Goal: Task Accomplishment & Management: Use online tool/utility

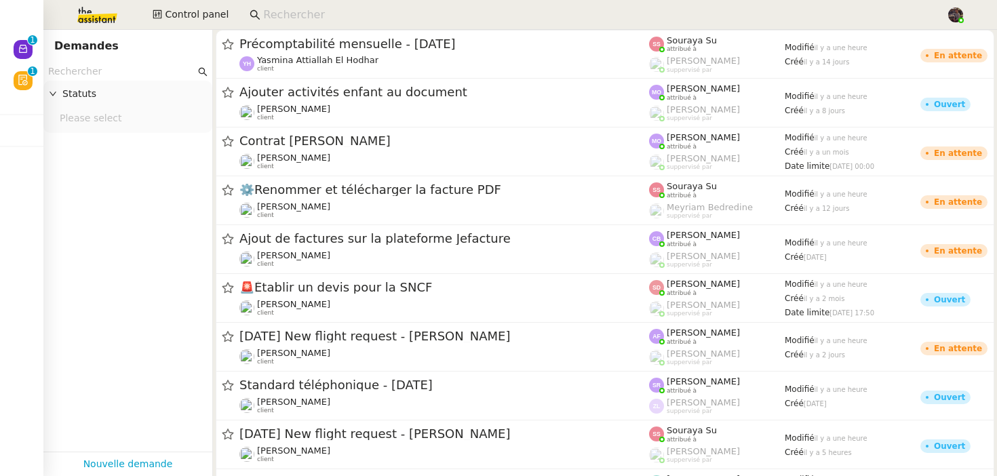
click at [343, 7] on input at bounding box center [597, 15] width 669 height 18
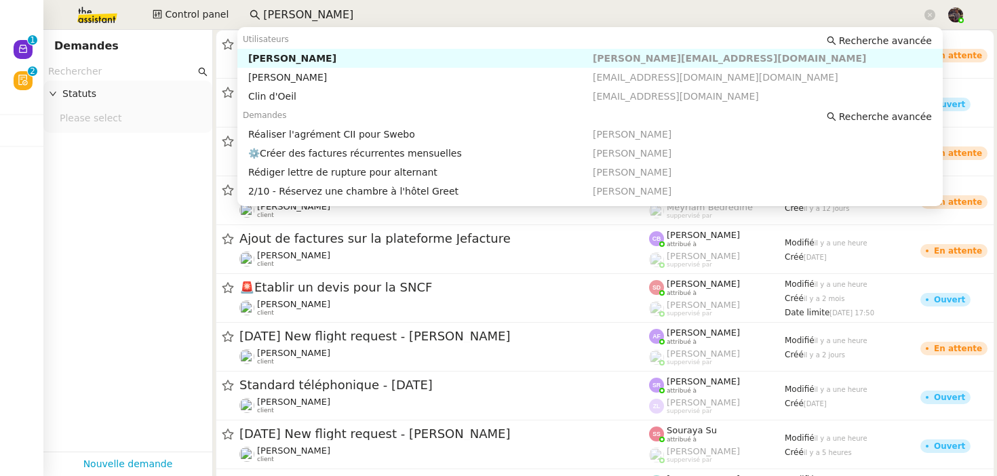
click at [386, 58] on div "[PERSON_NAME]" at bounding box center [420, 58] width 344 height 12
type input "colin cha"
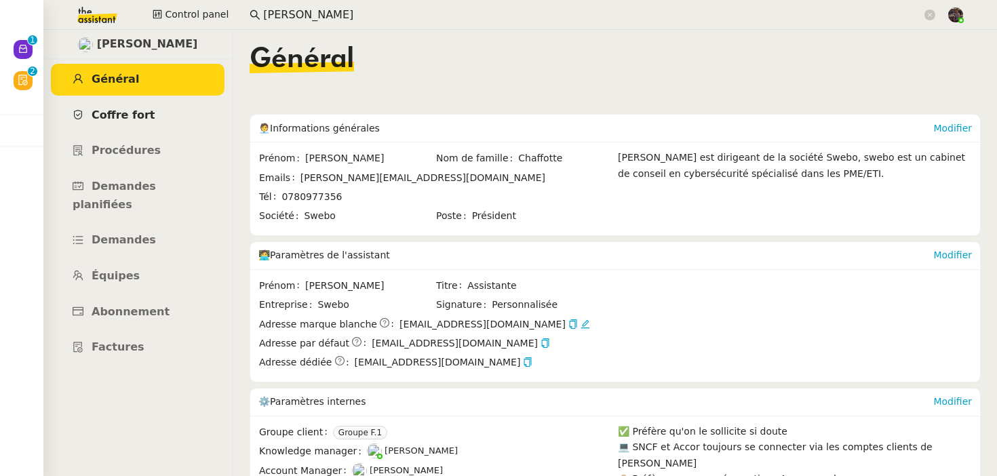
click at [159, 125] on link "Coffre fort" at bounding box center [138, 116] width 174 height 32
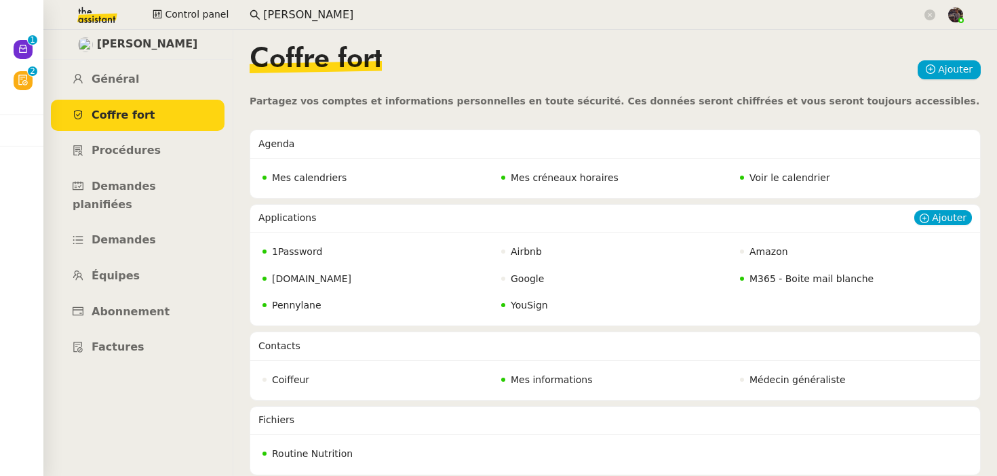
click at [820, 273] on span "M365 - Boite mail blanche" at bounding box center [811, 278] width 124 height 11
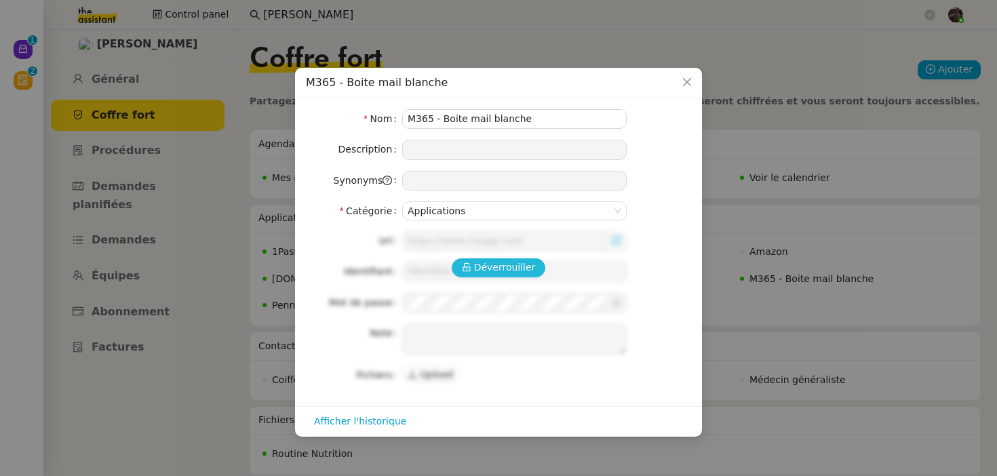
click at [493, 262] on span "Déverrouiller" at bounding box center [505, 268] width 62 height 16
type input "https://outlook.office.com/"
type input "liz@swebo.fr"
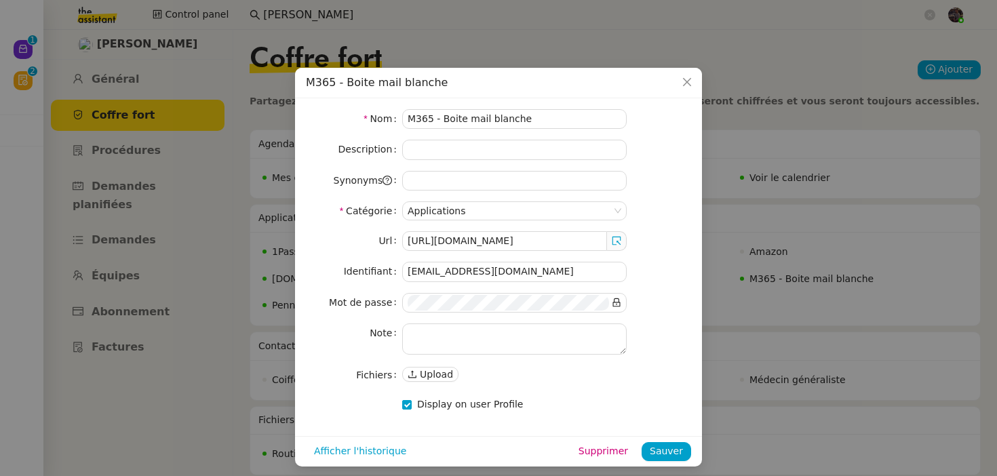
click at [622, 238] on span at bounding box center [617, 241] width 20 height 20
click at [614, 240] on icon at bounding box center [616, 240] width 9 height 9
click at [485, 277] on input "liz@swebo.fr" at bounding box center [514, 272] width 224 height 20
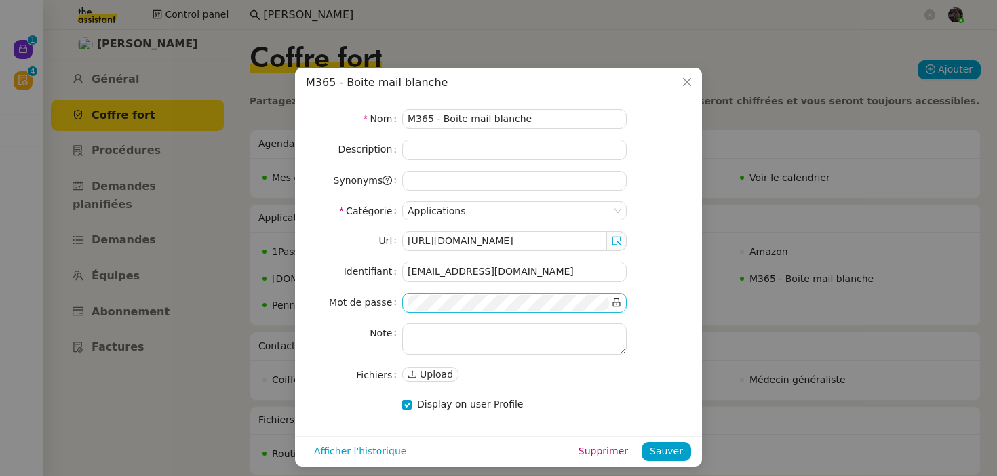
click at [614, 304] on icon at bounding box center [616, 302] width 9 height 9
click at [685, 87] on icon "Close" at bounding box center [686, 82] width 11 height 11
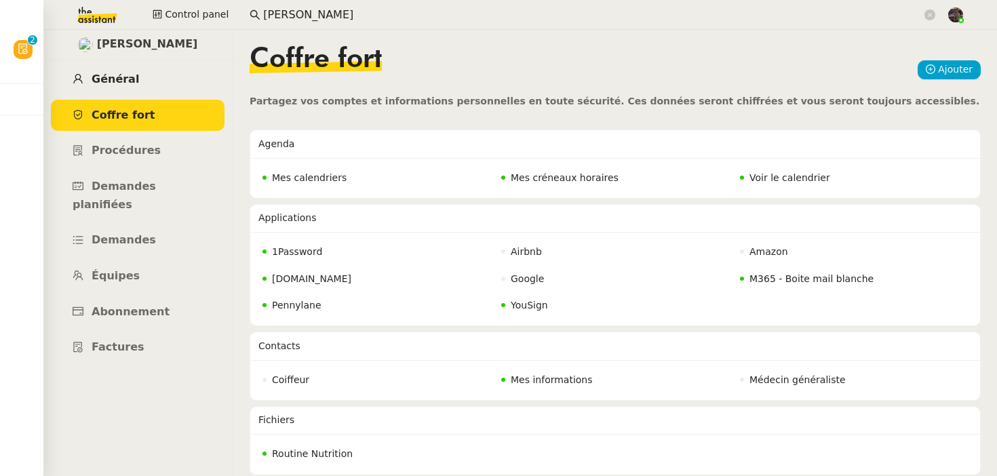
click at [141, 71] on link "Général" at bounding box center [138, 80] width 174 height 32
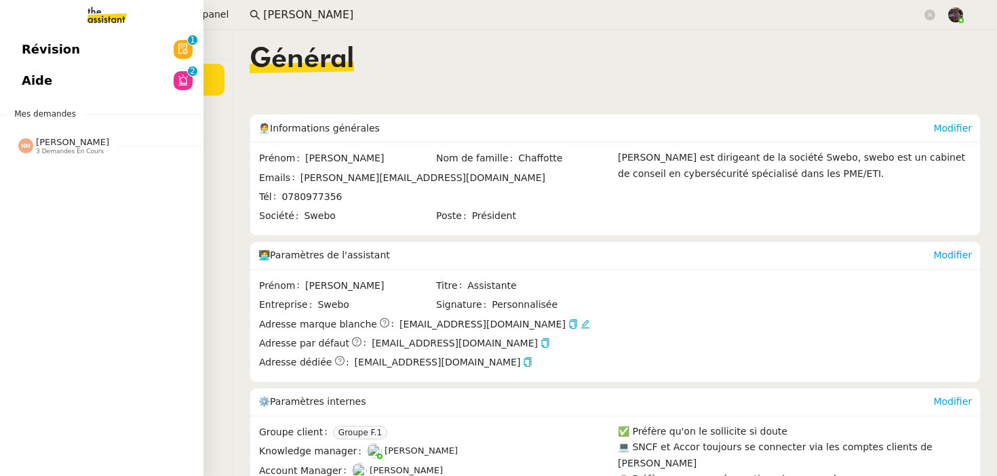
click at [49, 60] on link "Révision 0 1 2 3 4 5 6 7 8 9" at bounding box center [101, 49] width 203 height 31
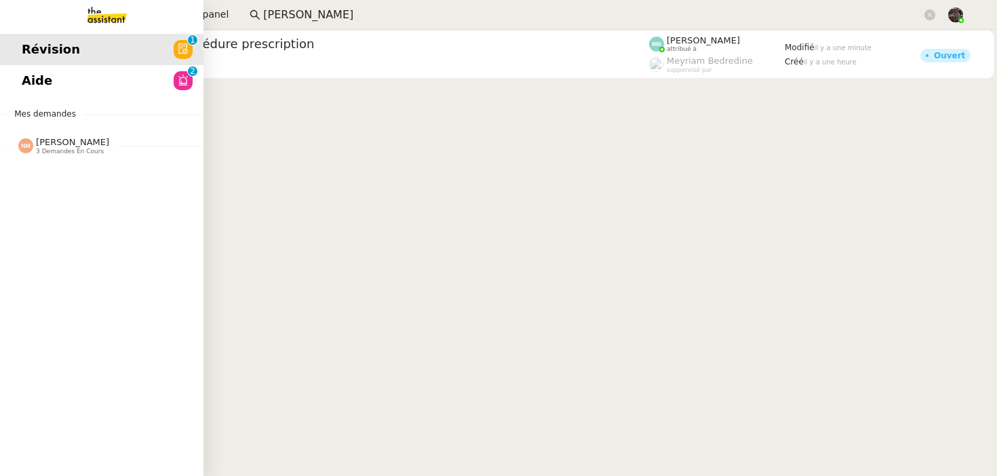
click at [51, 90] on link "Aide 0 1 2 3 4 5 6 7 8 9" at bounding box center [101, 80] width 203 height 31
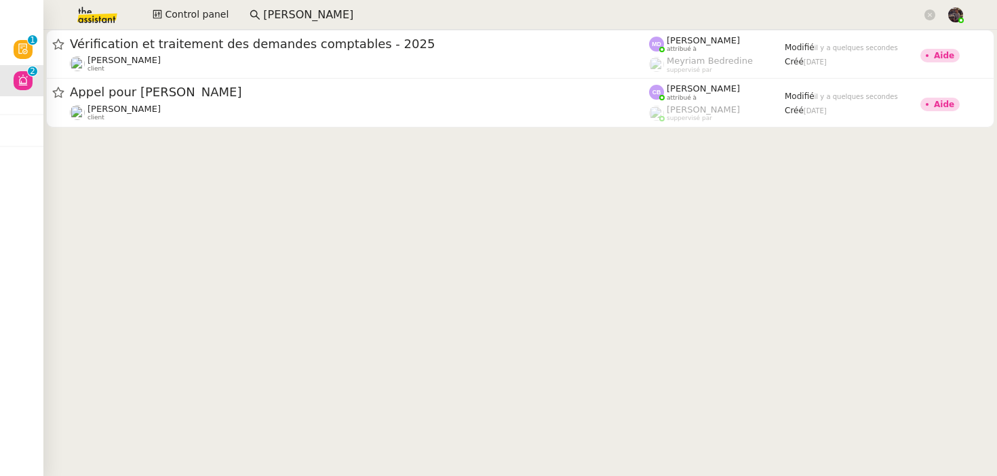
click at [553, 220] on cdk-virtual-scroll-viewport "Vérification et traitement des demandes comptables - 2025 Sonia Cafede client M…" at bounding box center [519, 253] width 953 height 446
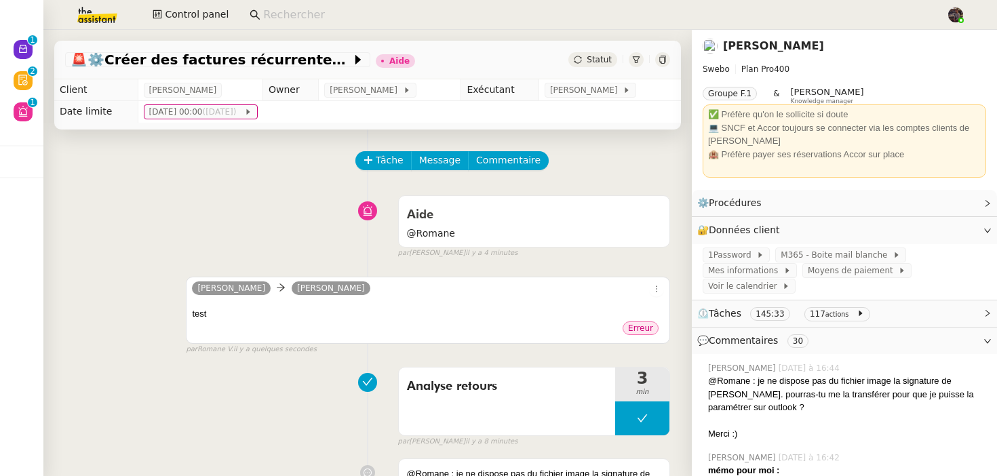
scroll to position [97, 0]
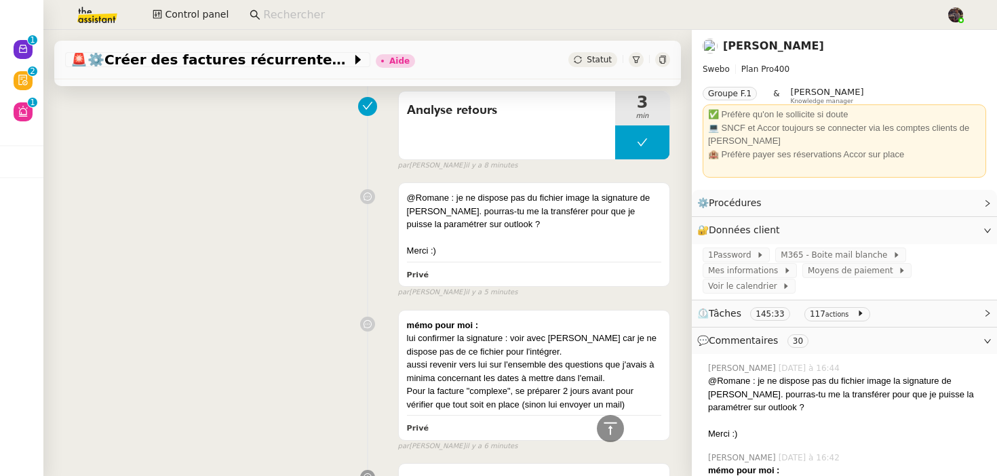
click at [202, 267] on div "@Romane : je ne dispose pas du fichier image la signature de Liz. pourras-tu me…" at bounding box center [367, 236] width 605 height 121
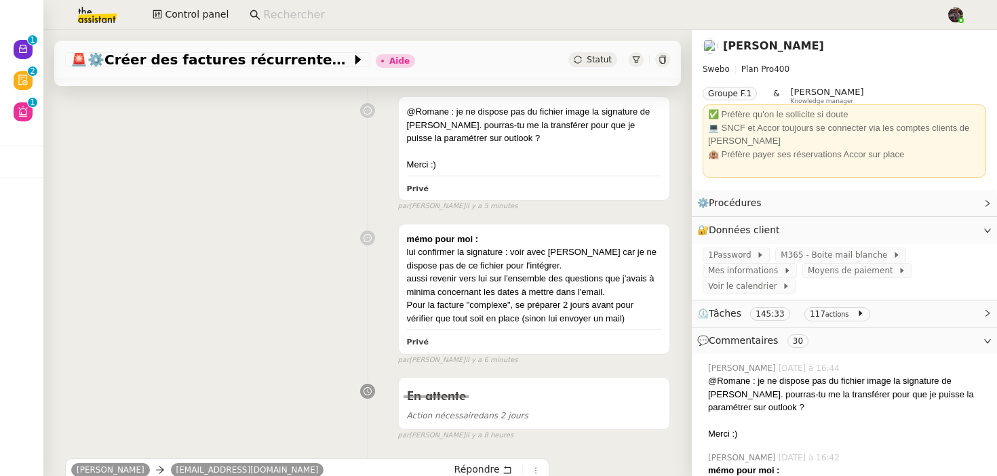
scroll to position [707, 0]
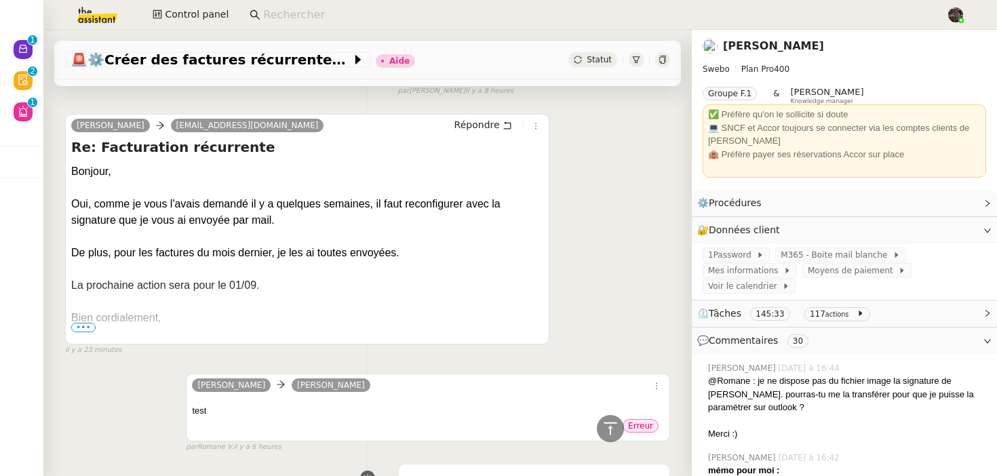
click at [102, 389] on div "Liz Liz test ••• Erreur false par Romane V. il y a 6 heures" at bounding box center [367, 406] width 605 height 91
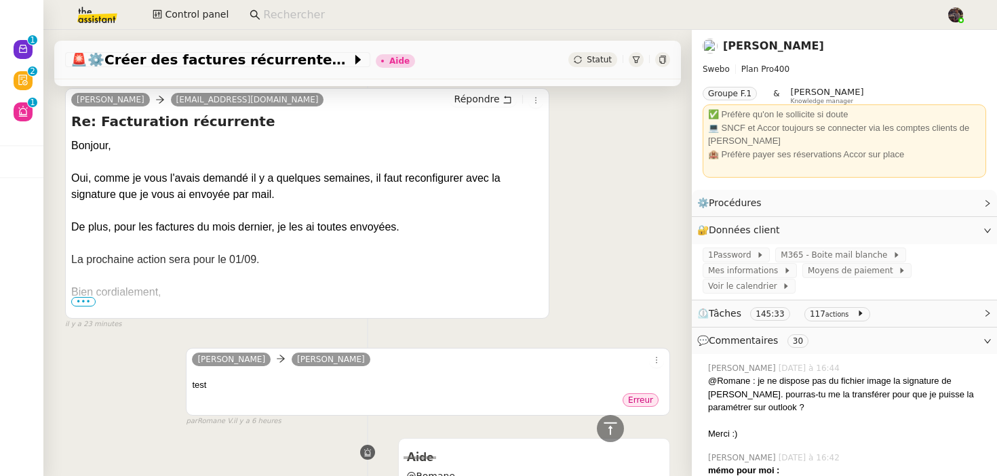
scroll to position [731, 0]
click at [90, 309] on p at bounding box center [307, 310] width 472 height 16
click at [81, 298] on span "•••" at bounding box center [83, 302] width 24 height 9
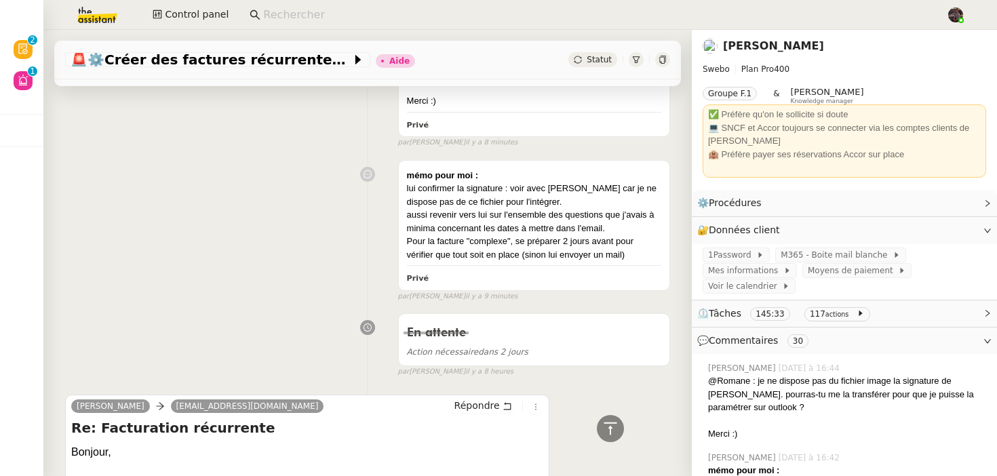
scroll to position [104, 0]
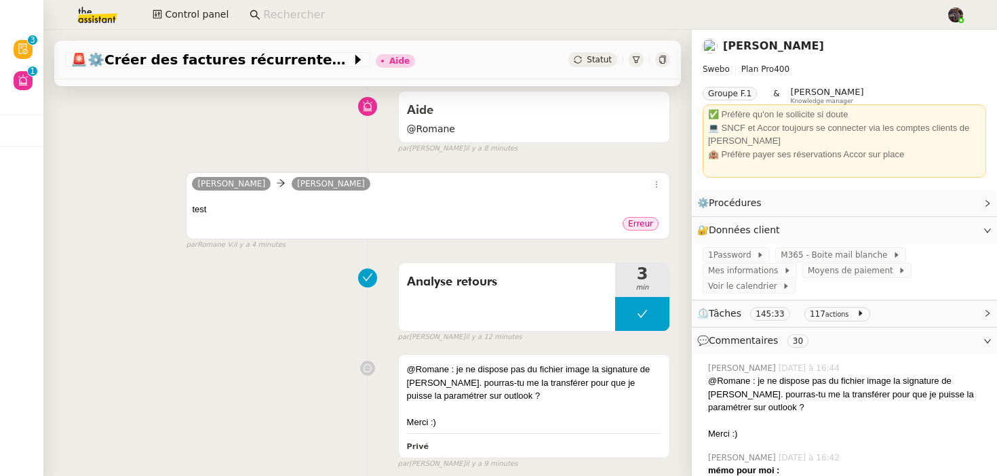
click at [283, 291] on div "Analyse retours 3 min false par Stéphanie R. il y a 12 minutes" at bounding box center [367, 299] width 605 height 87
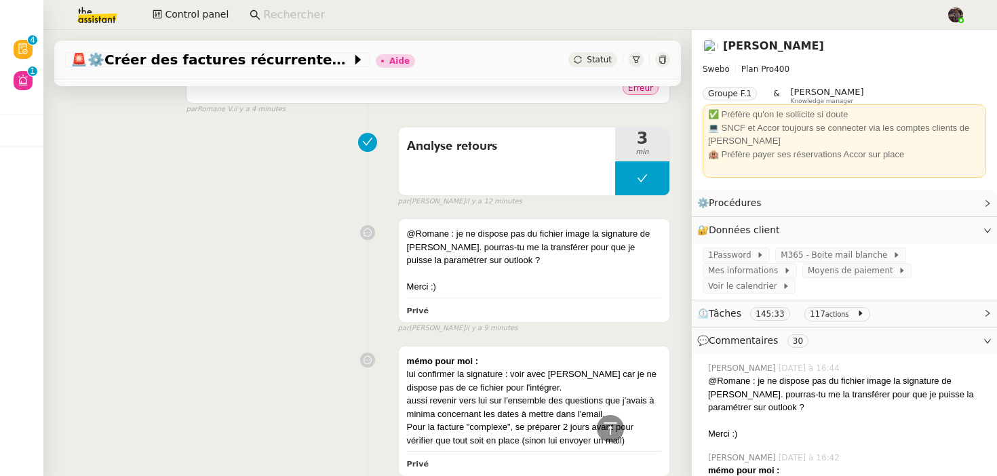
scroll to position [0, 0]
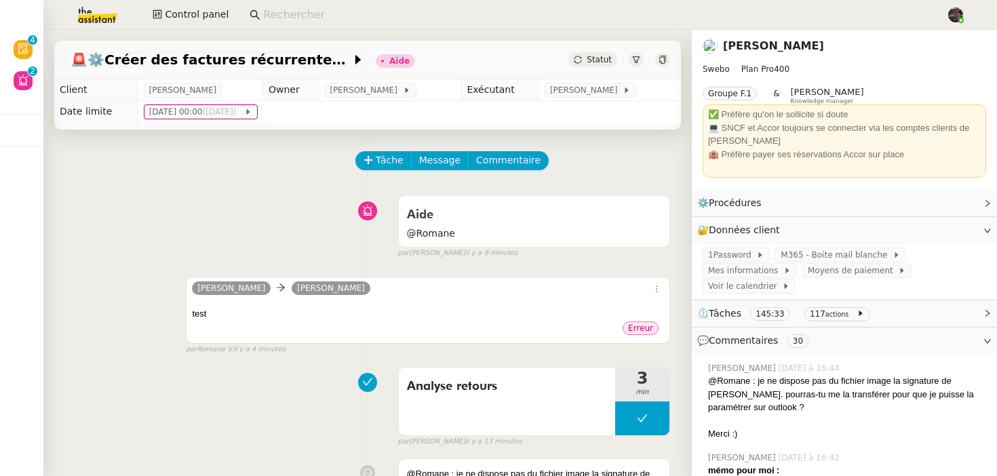
click at [84, 9] on img at bounding box center [86, 15] width 105 height 30
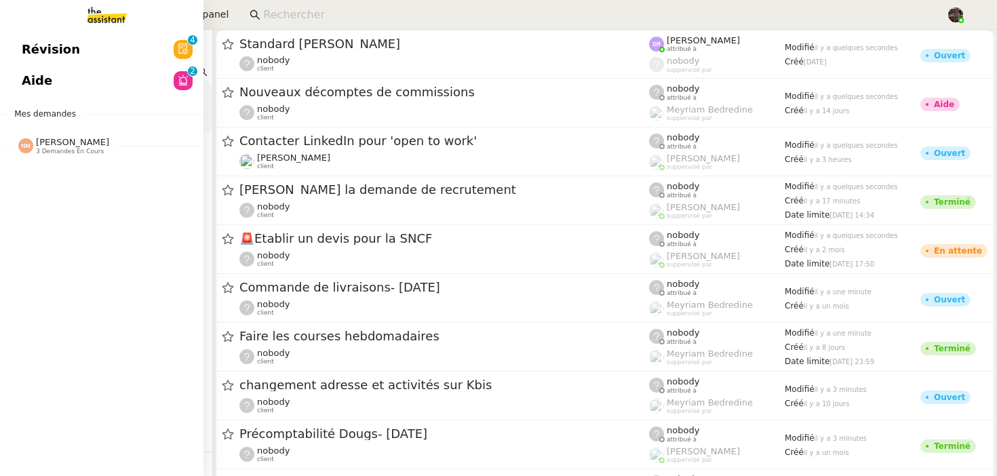
click at [0, 34] on app-ticket-navbar "Révision 0 1 2 3 4 5 6 7 8 9 Aide 0 1 2 3 4 5 6 7 8 9 Mes demandes Nicolas Mori…" at bounding box center [0, 34] width 0 height 0
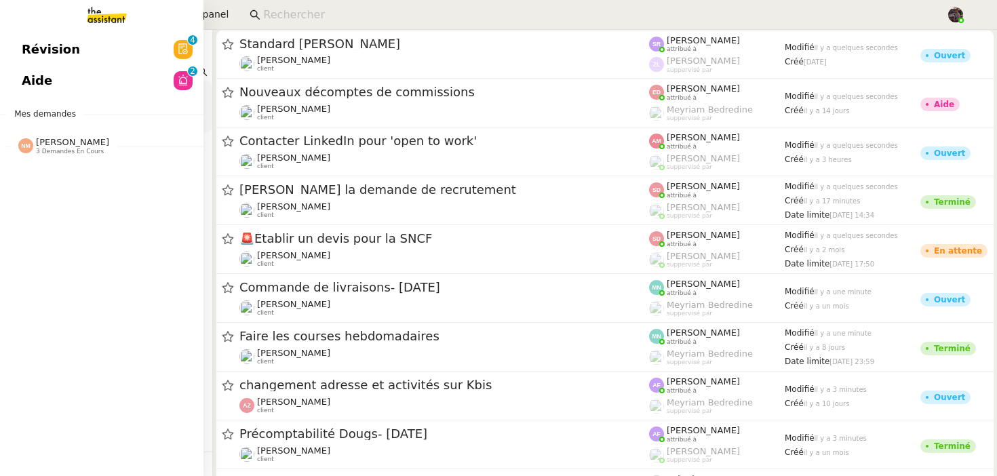
click at [110, 73] on link "Aide 0 1 2 3 4 5 6 7 8 9" at bounding box center [101, 80] width 203 height 31
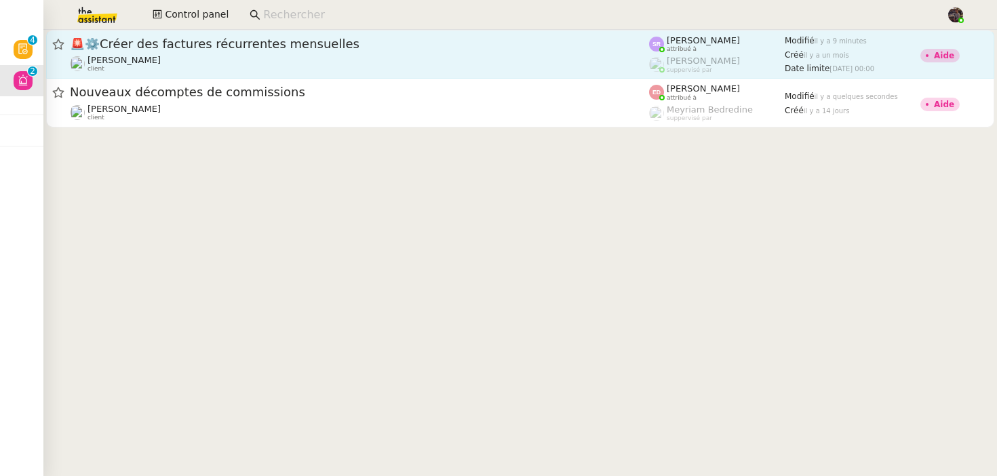
click at [173, 50] on div "🚨 ⚙️Créer des factures récurrentes mensuelles" at bounding box center [359, 44] width 579 height 16
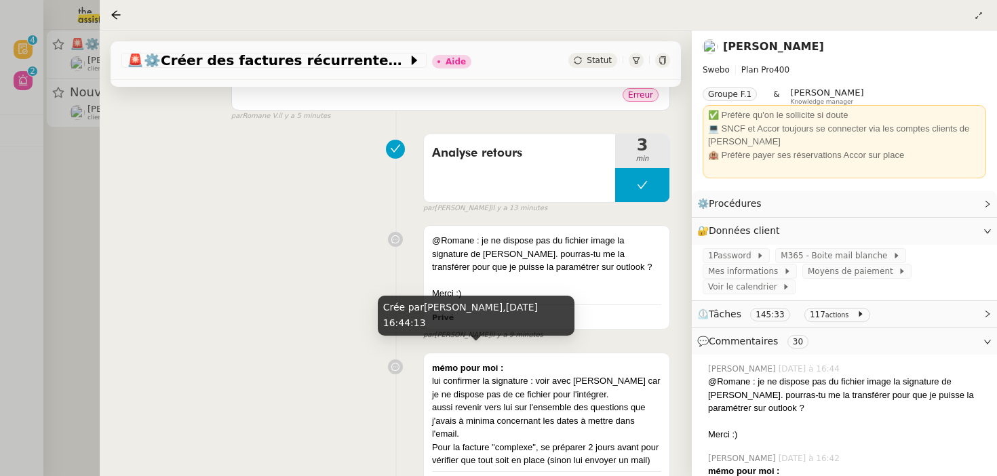
scroll to position [235, 0]
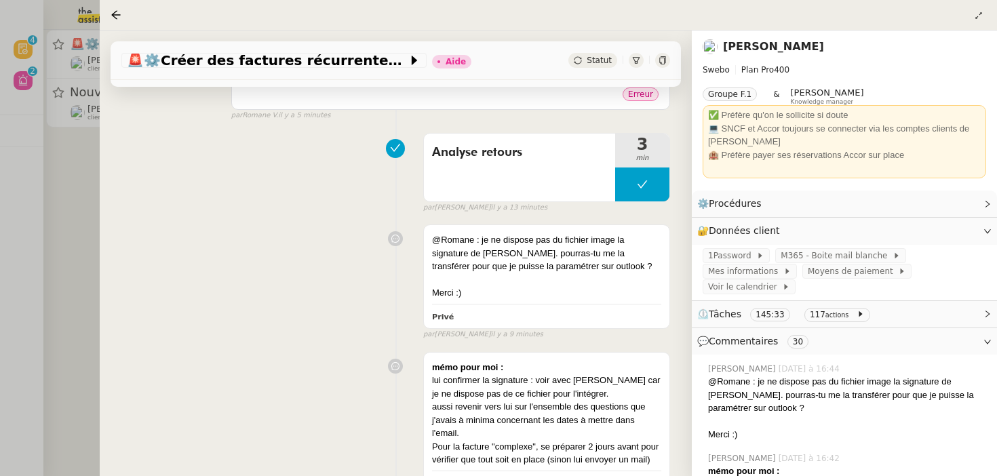
click at [334, 373] on div "mémo pour moi : lui confirmer la signature : voir avec Bert car je ne dispose p…" at bounding box center [395, 426] width 549 height 161
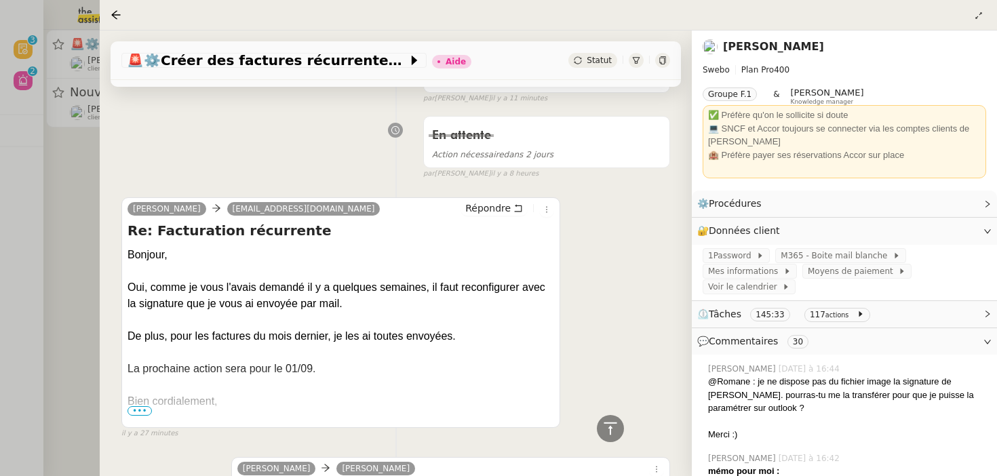
scroll to position [765, 0]
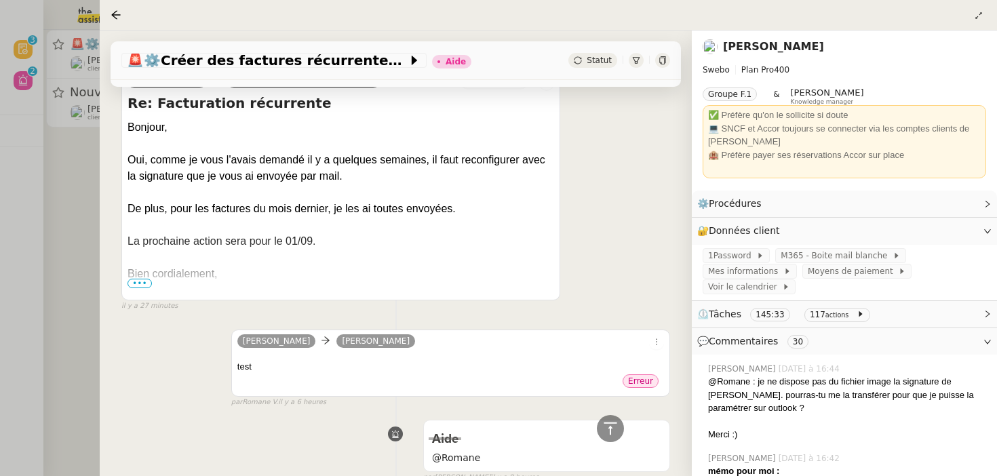
click at [129, 289] on p at bounding box center [340, 290] width 426 height 16
click at [139, 285] on span "•••" at bounding box center [139, 283] width 24 height 9
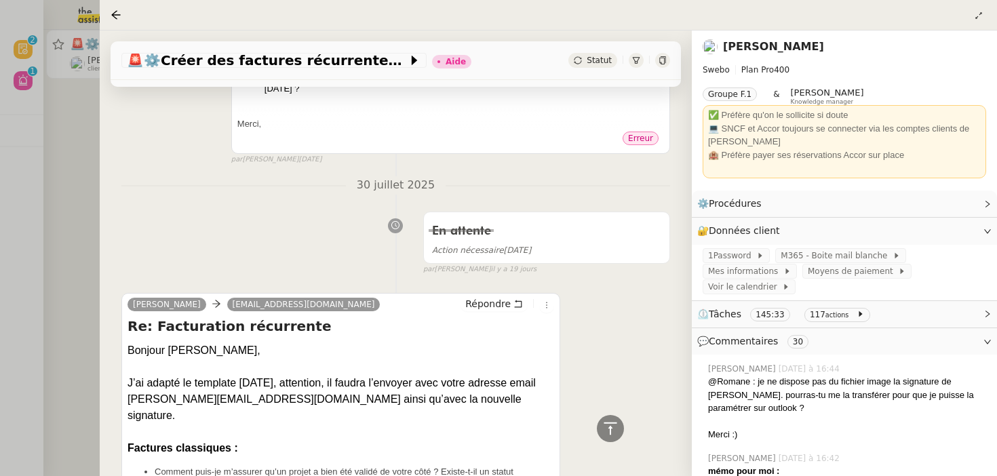
scroll to position [16090, 0]
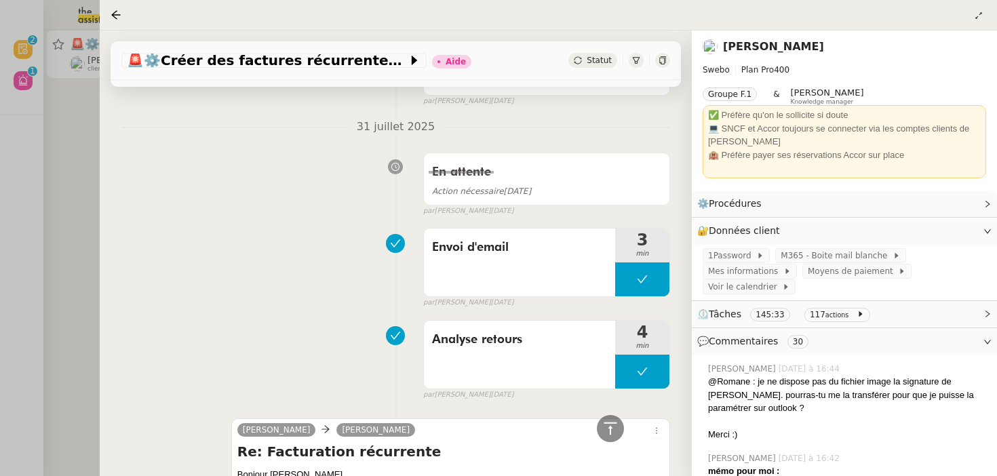
click at [51, 264] on div at bounding box center [498, 238] width 997 height 476
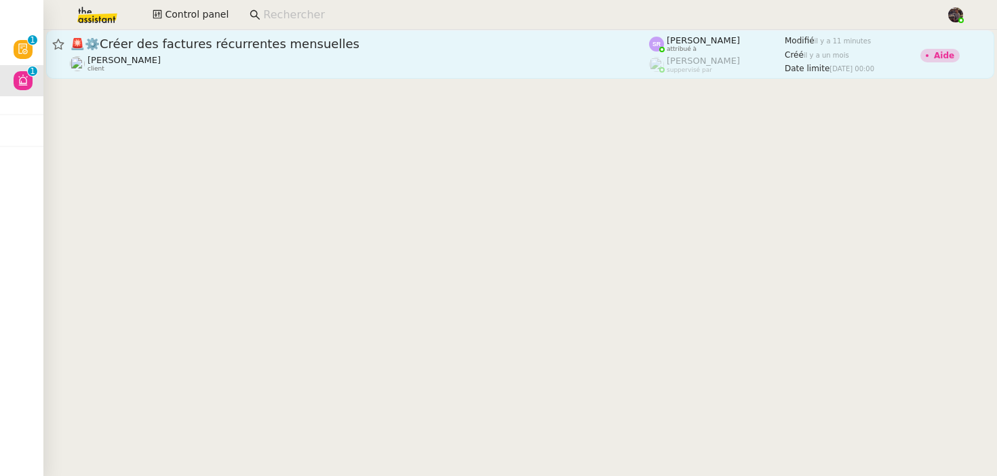
click at [237, 45] on span "🚨 ⚙️Créer des factures récurrentes mensuelles" at bounding box center [359, 44] width 579 height 12
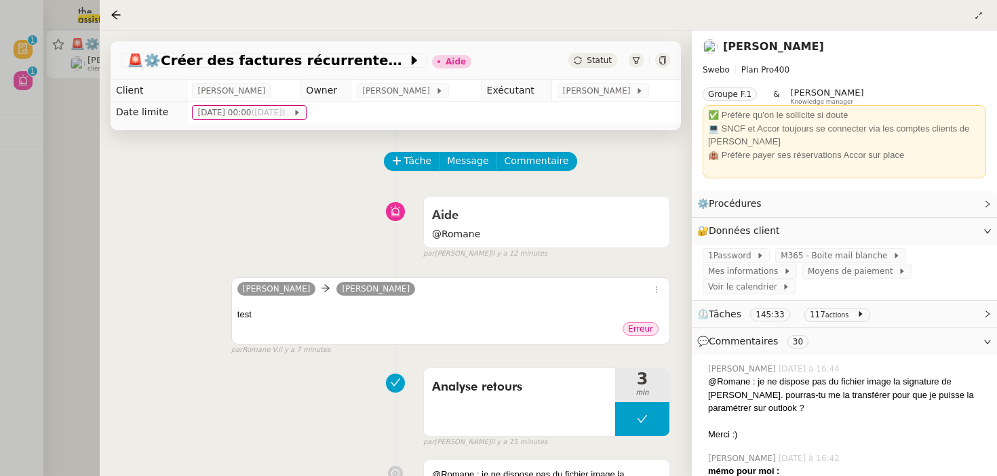
click at [764, 41] on link "[PERSON_NAME]" at bounding box center [773, 46] width 101 height 13
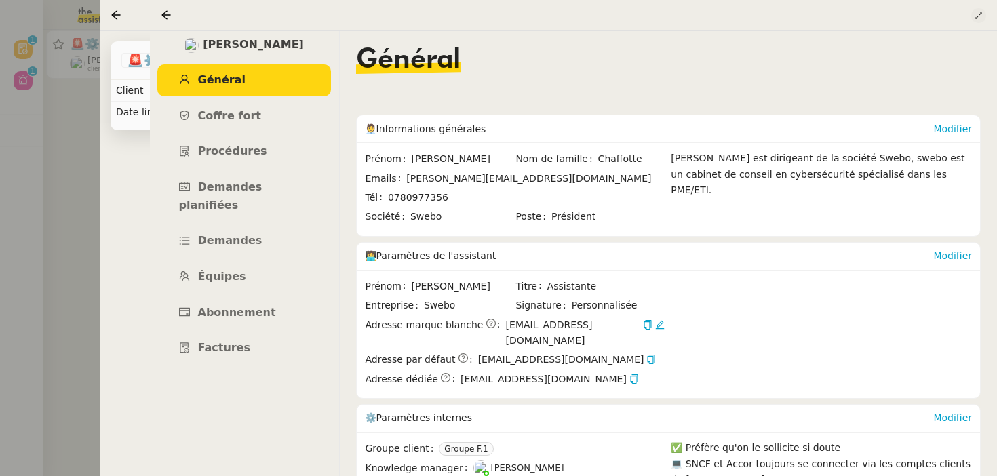
click at [982, 13] on icon at bounding box center [979, 16] width 14 height 8
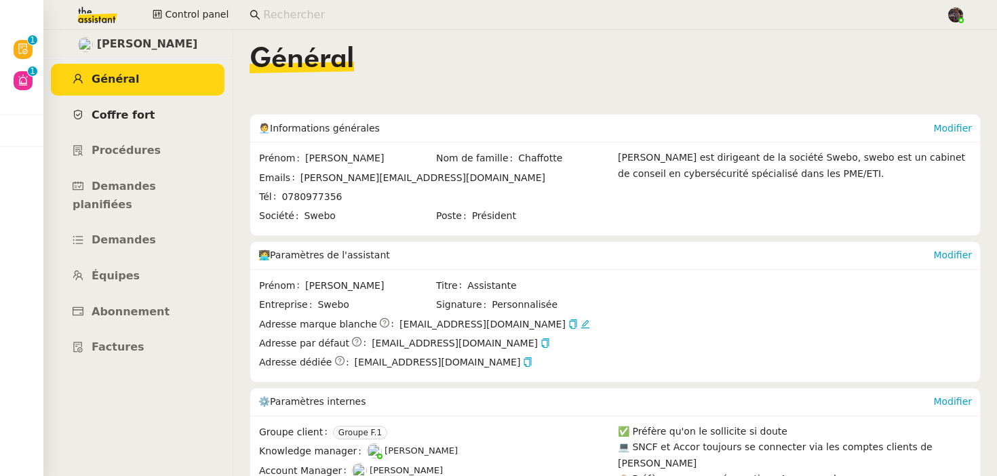
click at [174, 104] on link "Coffre fort" at bounding box center [138, 116] width 174 height 32
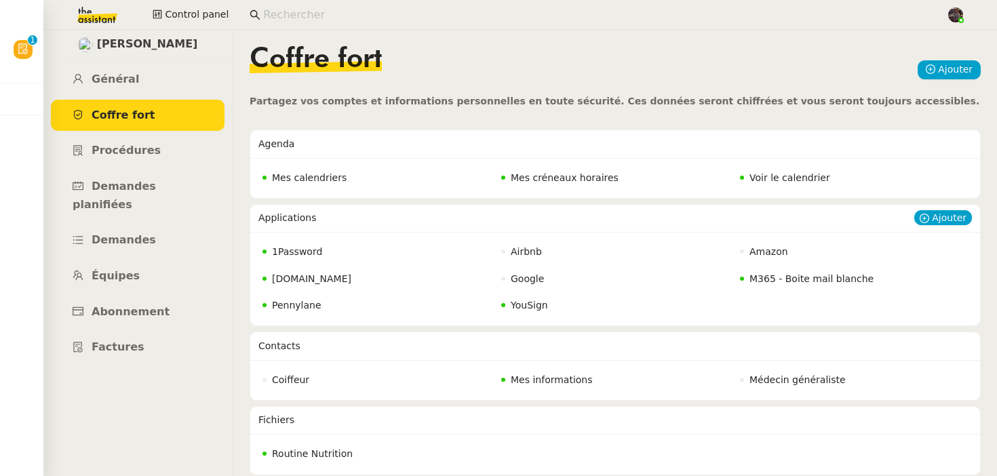
click at [814, 274] on span "M365 - Boite mail blanche" at bounding box center [811, 278] width 124 height 11
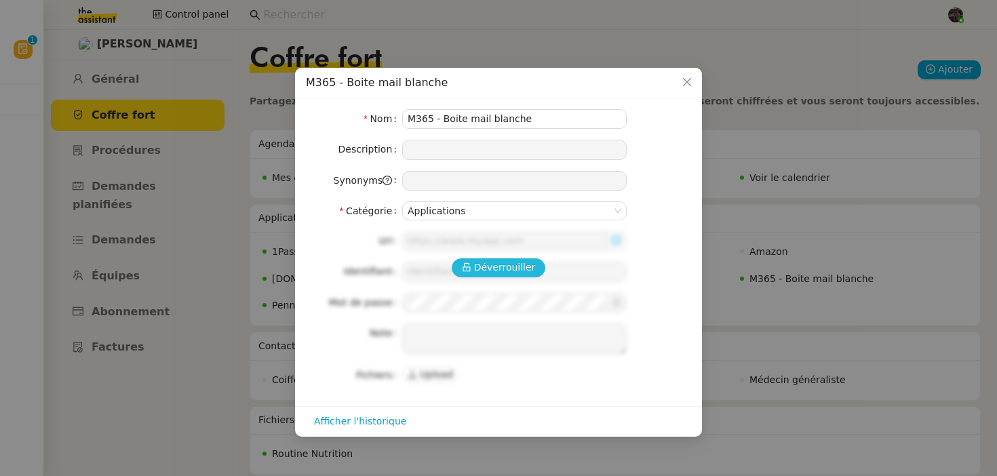
click at [484, 272] on span "Déverrouiller" at bounding box center [505, 268] width 62 height 16
type input "https://outlook.office.com/"
type input "liz@swebo.fr"
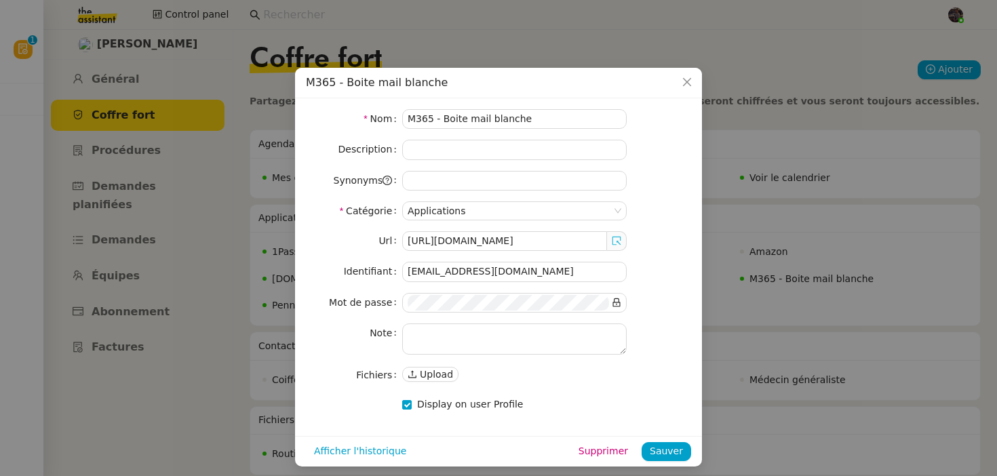
click at [614, 243] on icon at bounding box center [616, 240] width 9 height 9
click at [450, 273] on input "liz@swebo.fr" at bounding box center [514, 272] width 224 height 20
click at [619, 304] on icon at bounding box center [616, 302] width 9 height 9
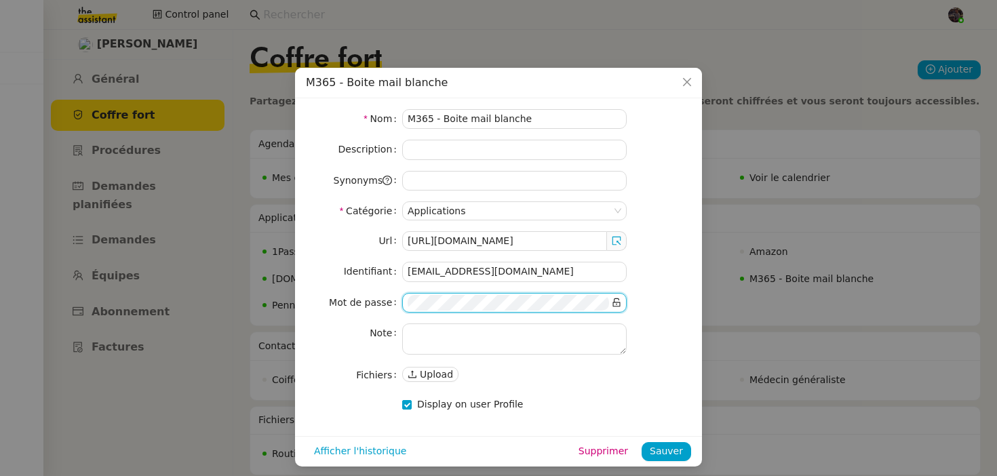
click at [820, 287] on nz-modal-container "M365 - Boite mail blanche Nom M365 - Boite mail blanche Description Synonyms Ca…" at bounding box center [498, 238] width 997 height 476
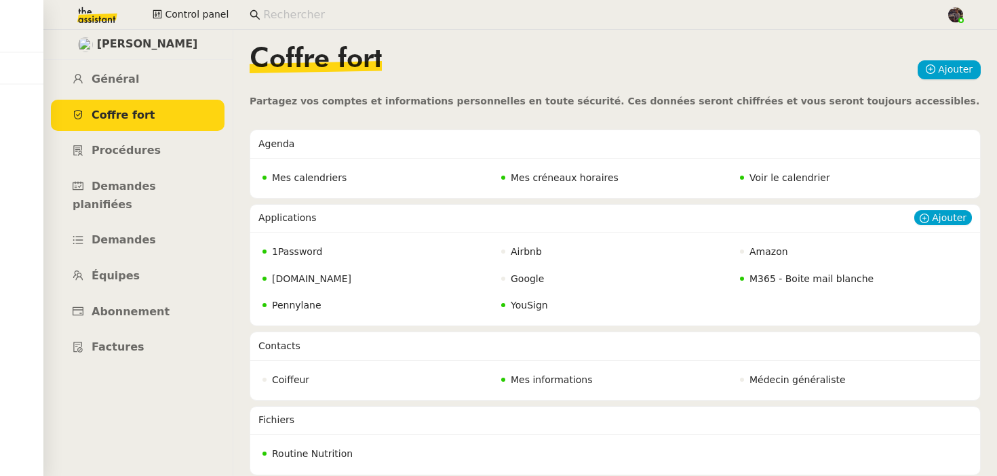
click at [789, 274] on span "M365 - Boite mail blanche" at bounding box center [811, 278] width 124 height 11
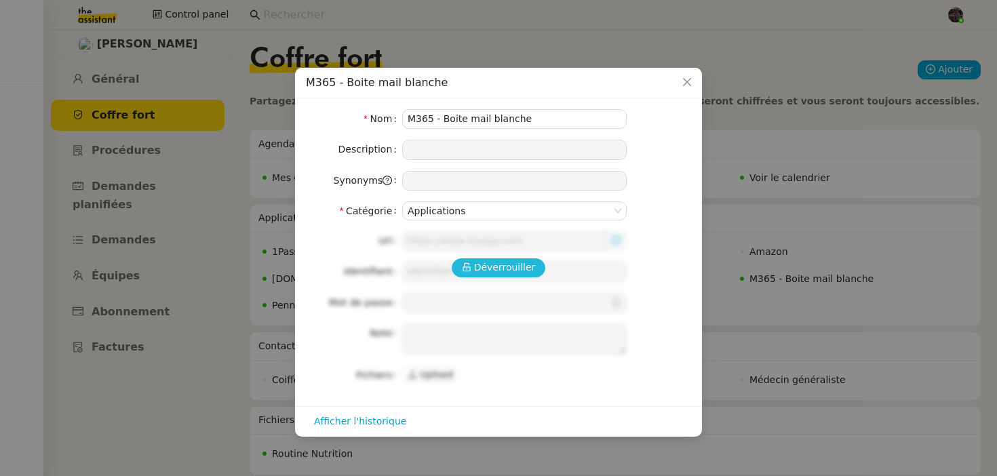
click at [484, 264] on span "Déverrouiller" at bounding box center [505, 268] width 62 height 16
type input "https://outlook.office.com/"
type input "liz@swebo.fr"
type input "S%380713876225us"
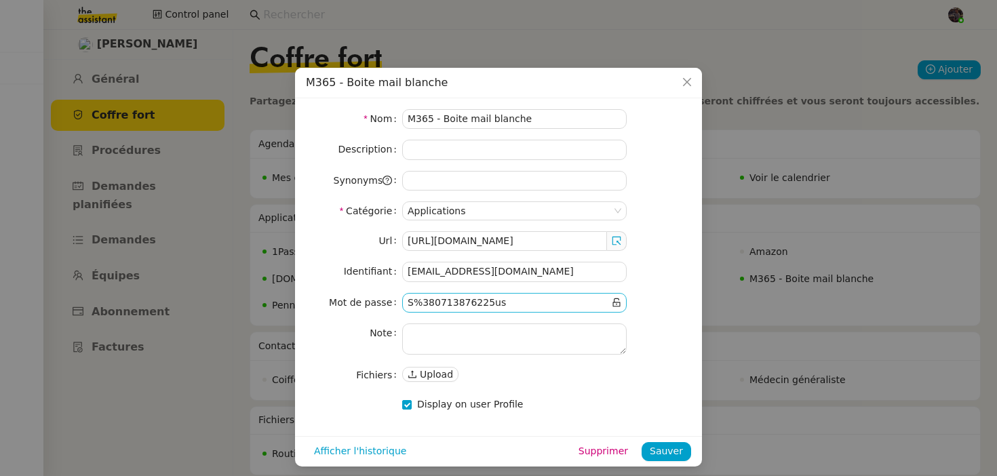
click at [568, 307] on input "null" at bounding box center [508, 303] width 201 height 16
